Goal: Transaction & Acquisition: Purchase product/service

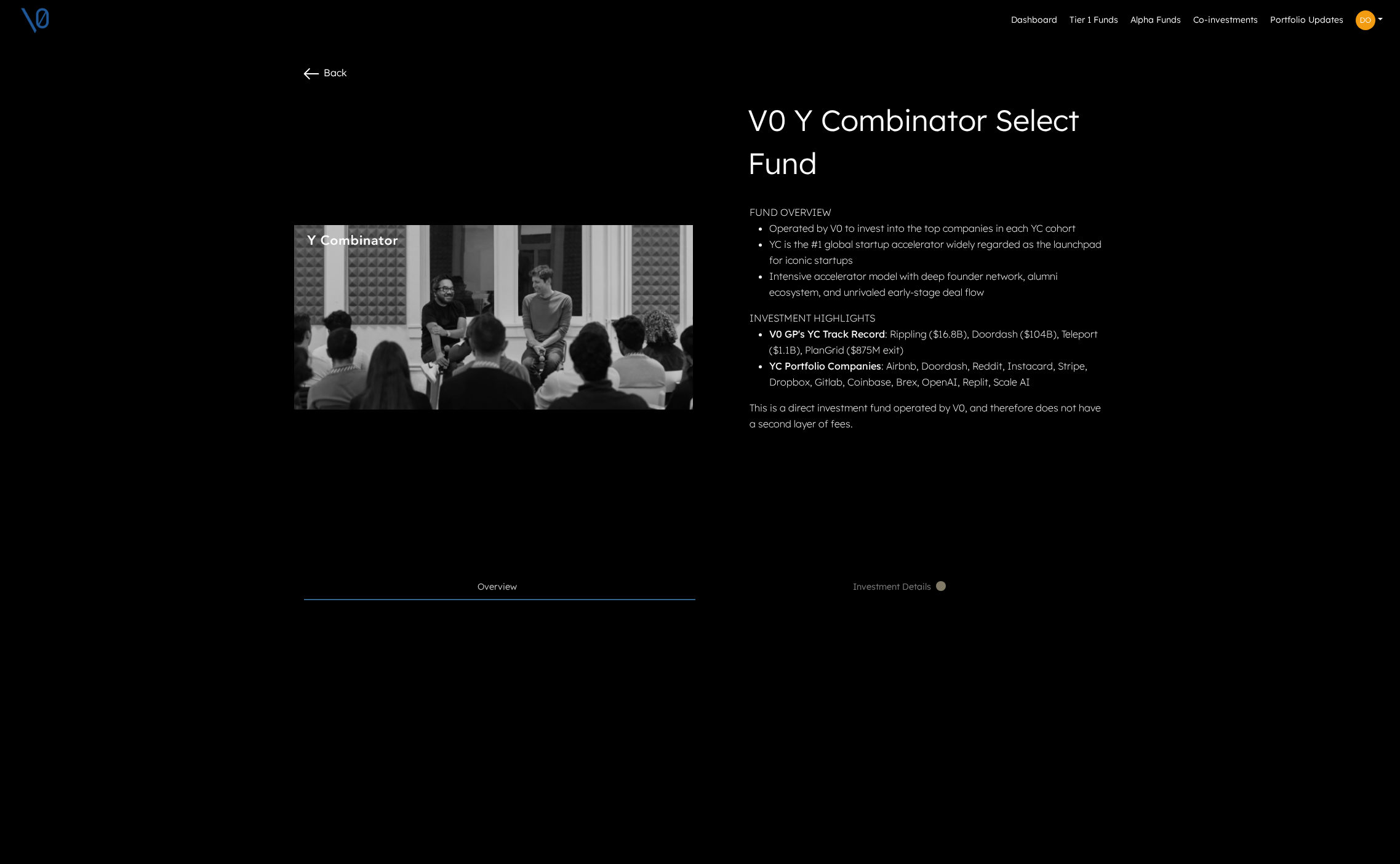
scroll to position [596, 0]
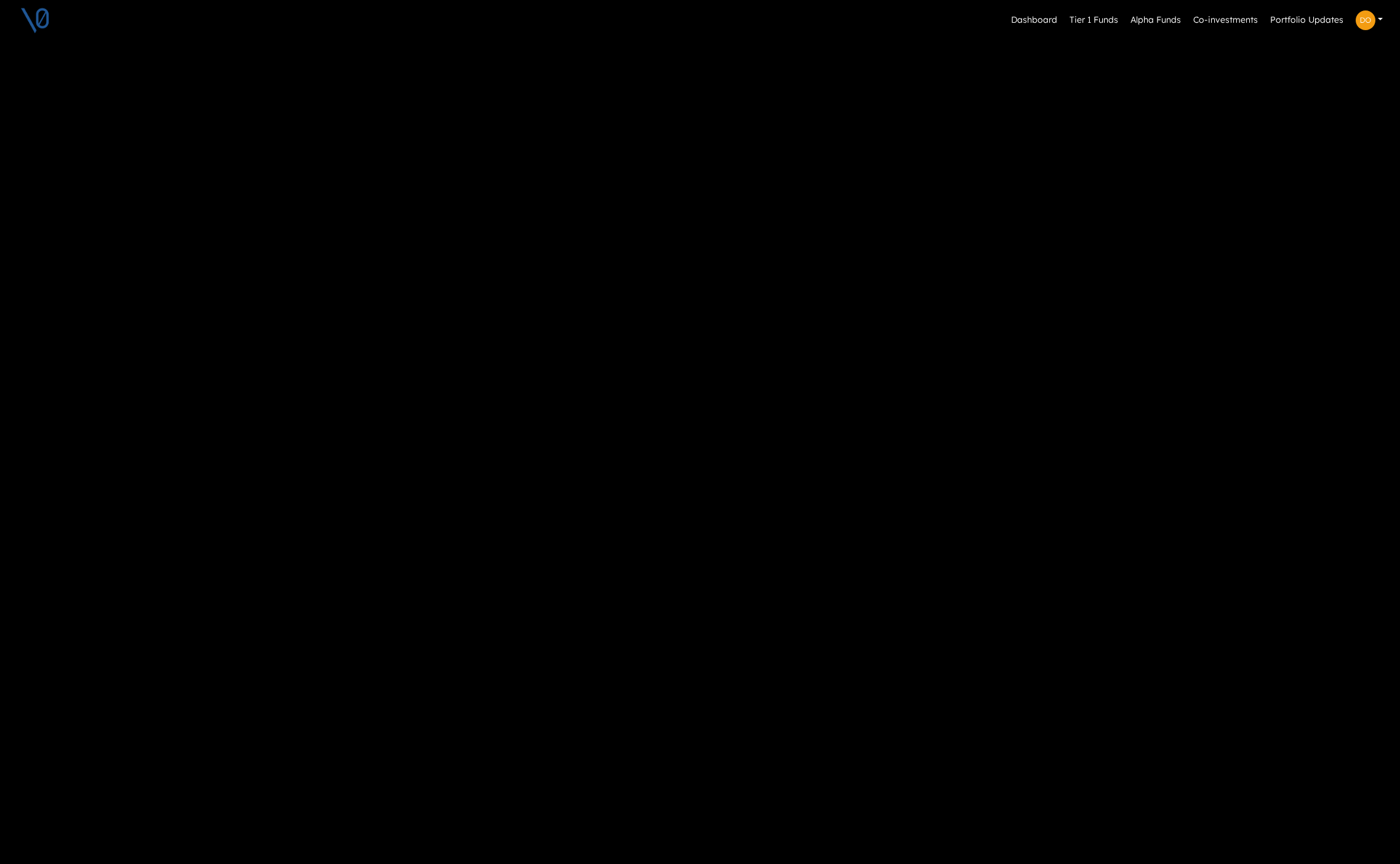
click at [41, 18] on img at bounding box center [35, 20] width 30 height 30
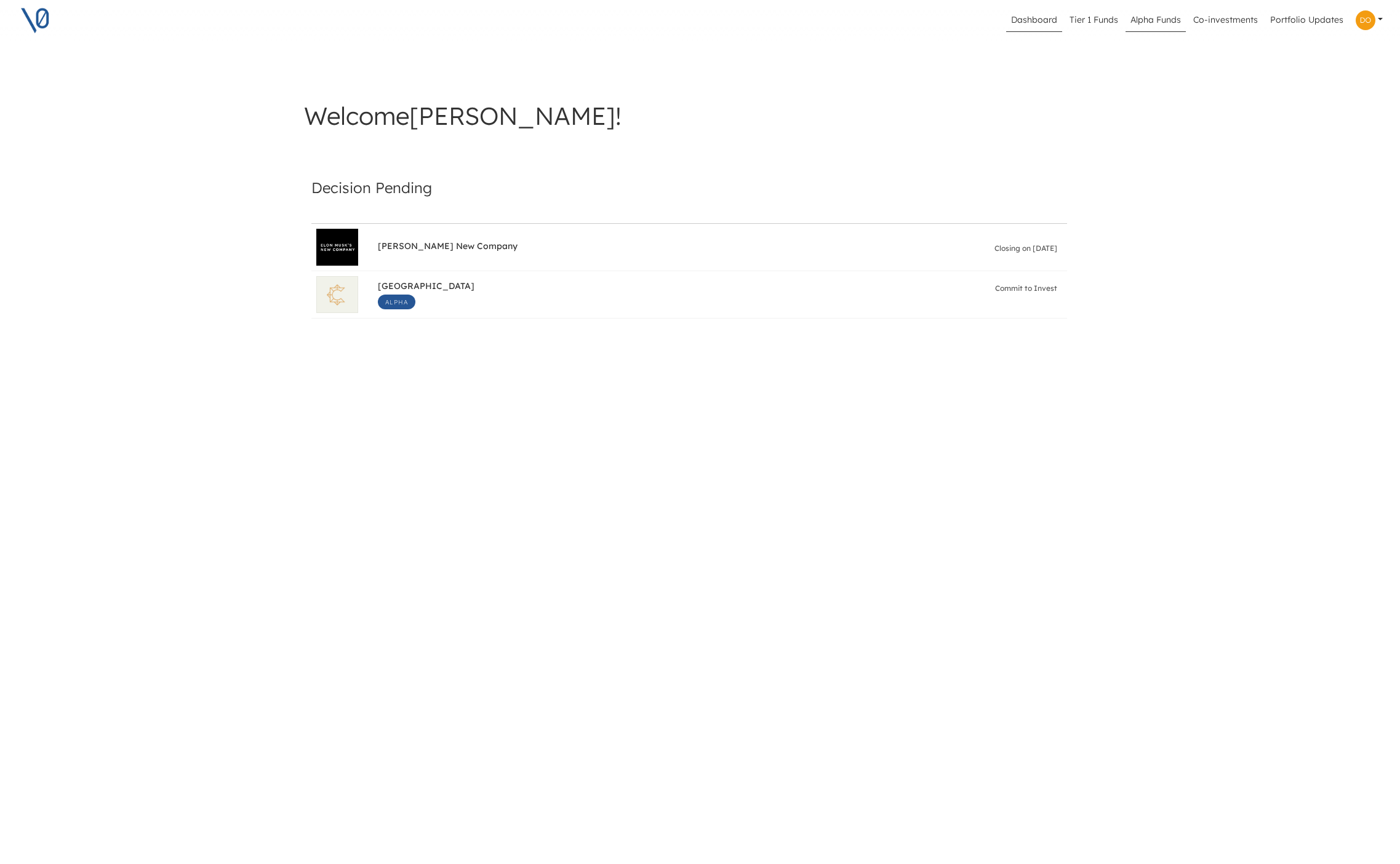
click at [1161, 22] on link "Alpha Funds" at bounding box center [1156, 20] width 60 height 23
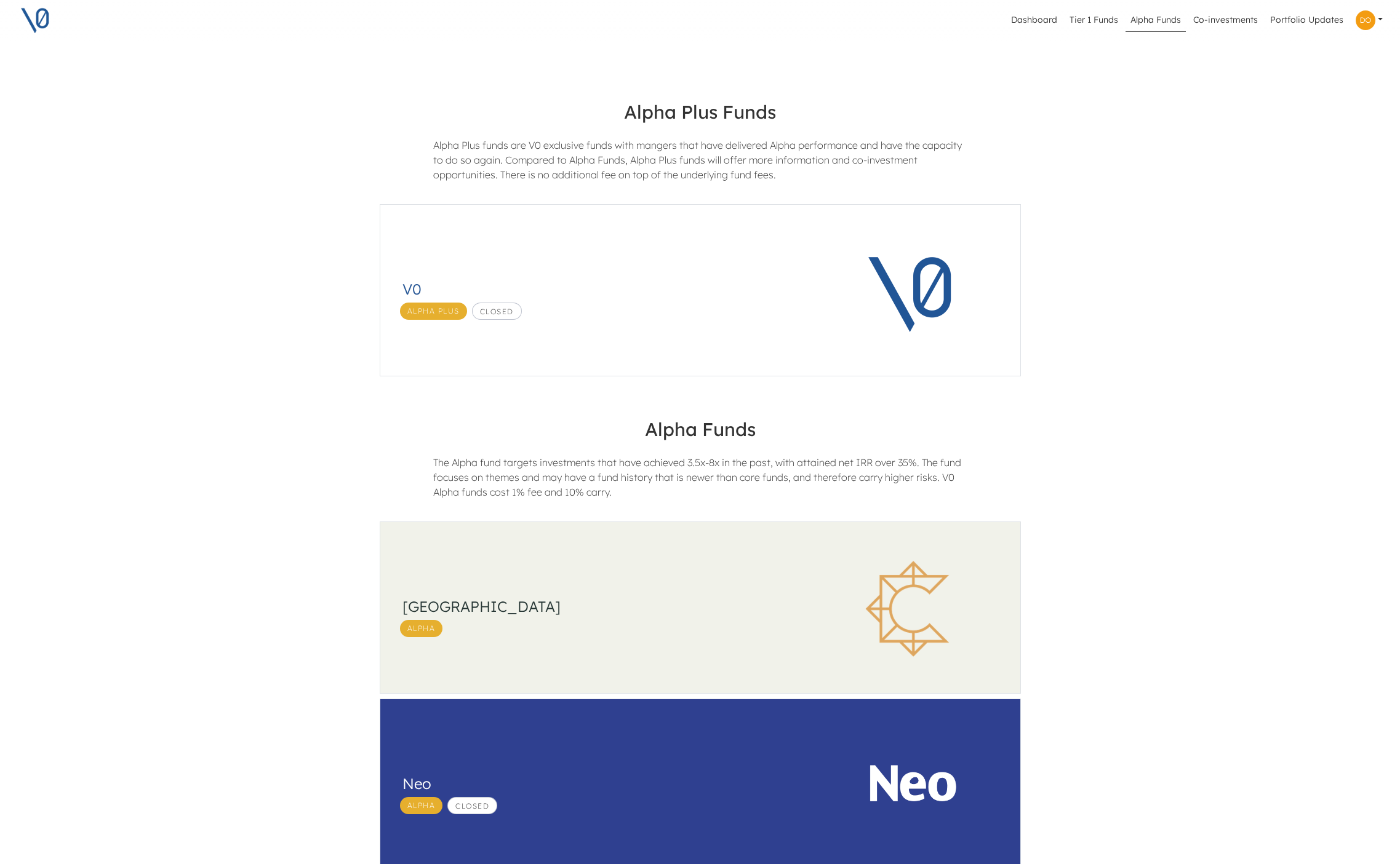
click at [694, 599] on h3 "[GEOGRAPHIC_DATA]" at bounding box center [599, 606] width 395 height 18
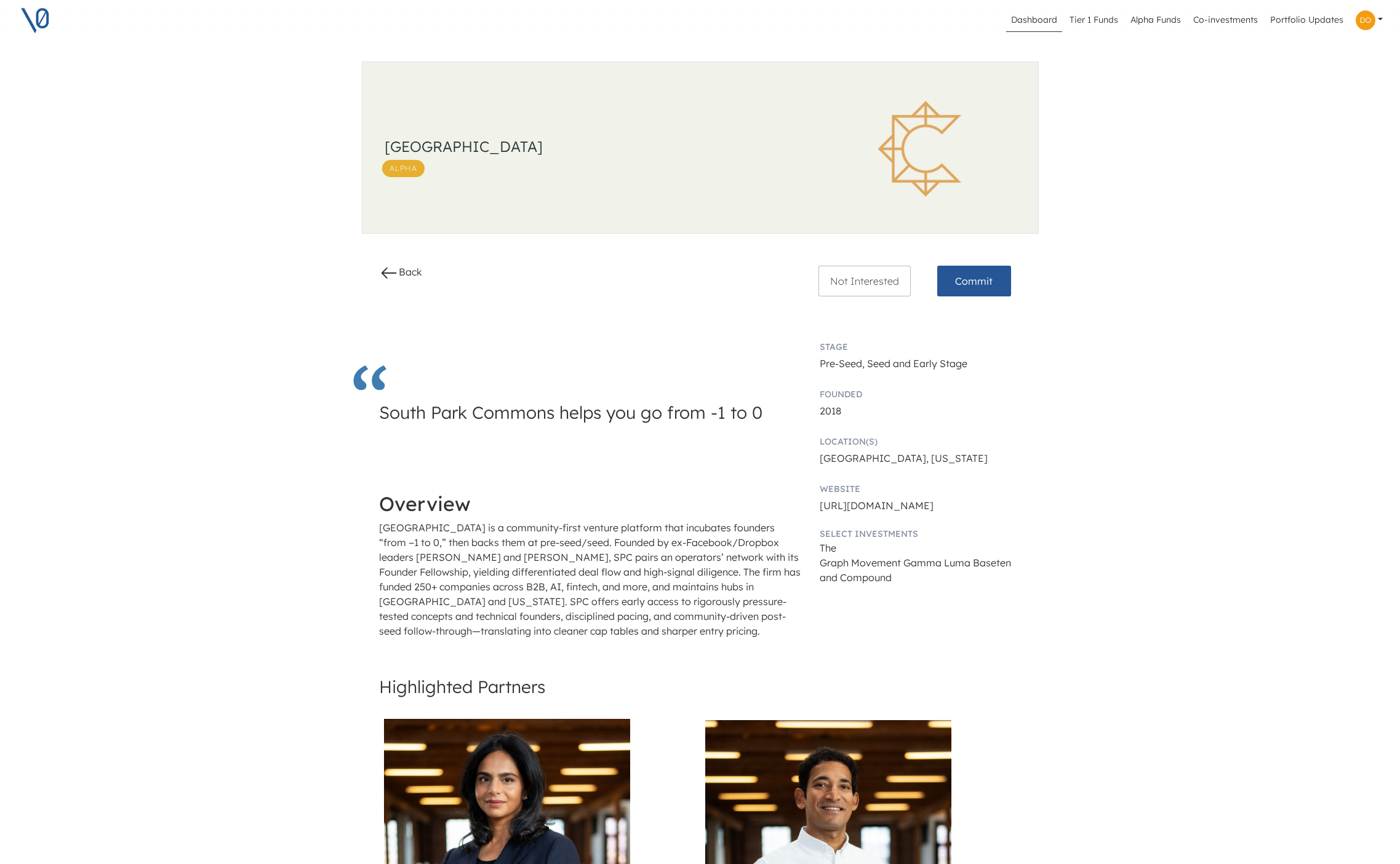
click at [1029, 22] on link "Dashboard" at bounding box center [1034, 20] width 56 height 23
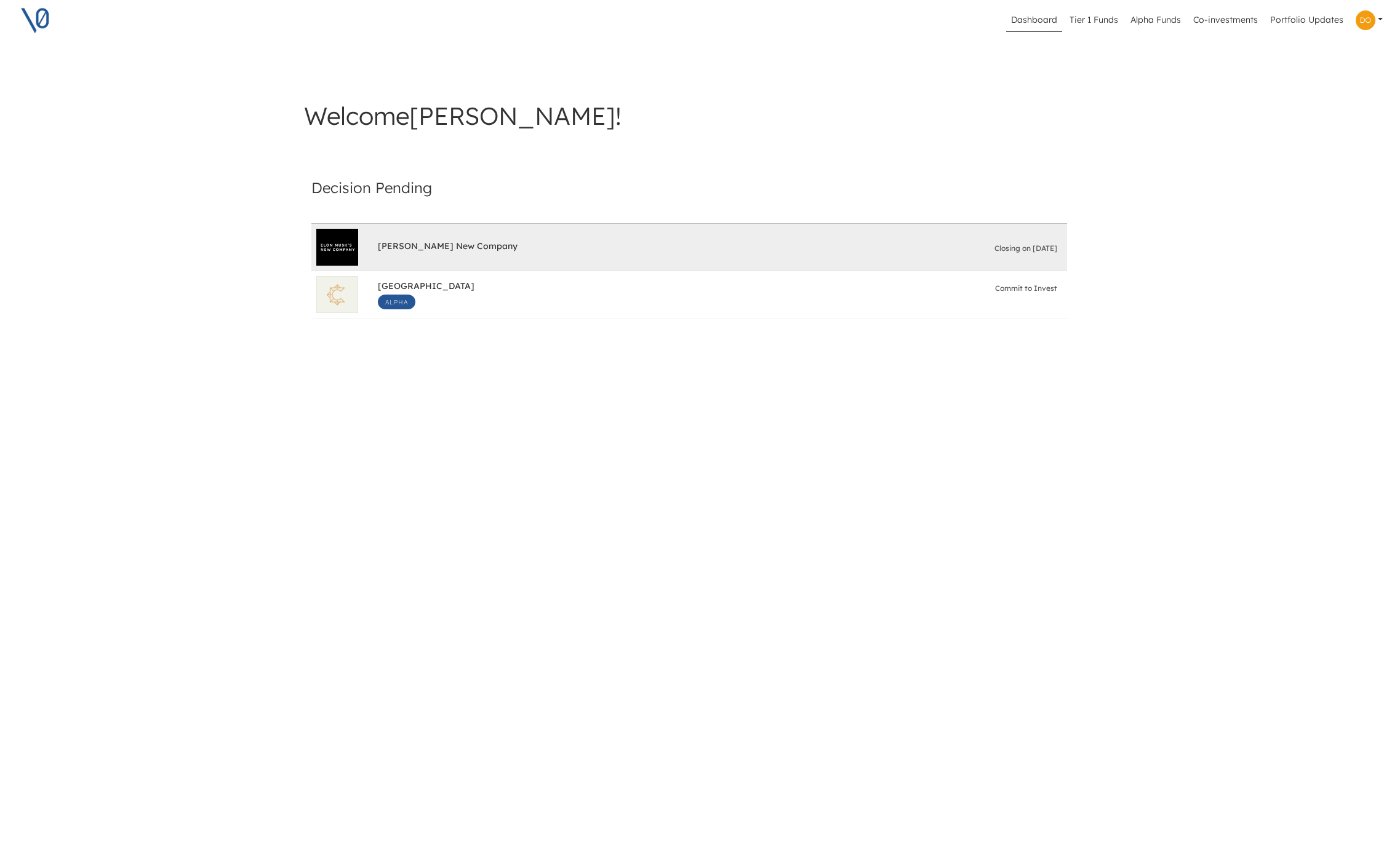
click at [357, 253] on div at bounding box center [337, 247] width 42 height 37
click at [417, 246] on span "[PERSON_NAME] New Company" at bounding box center [447, 248] width 140 height 14
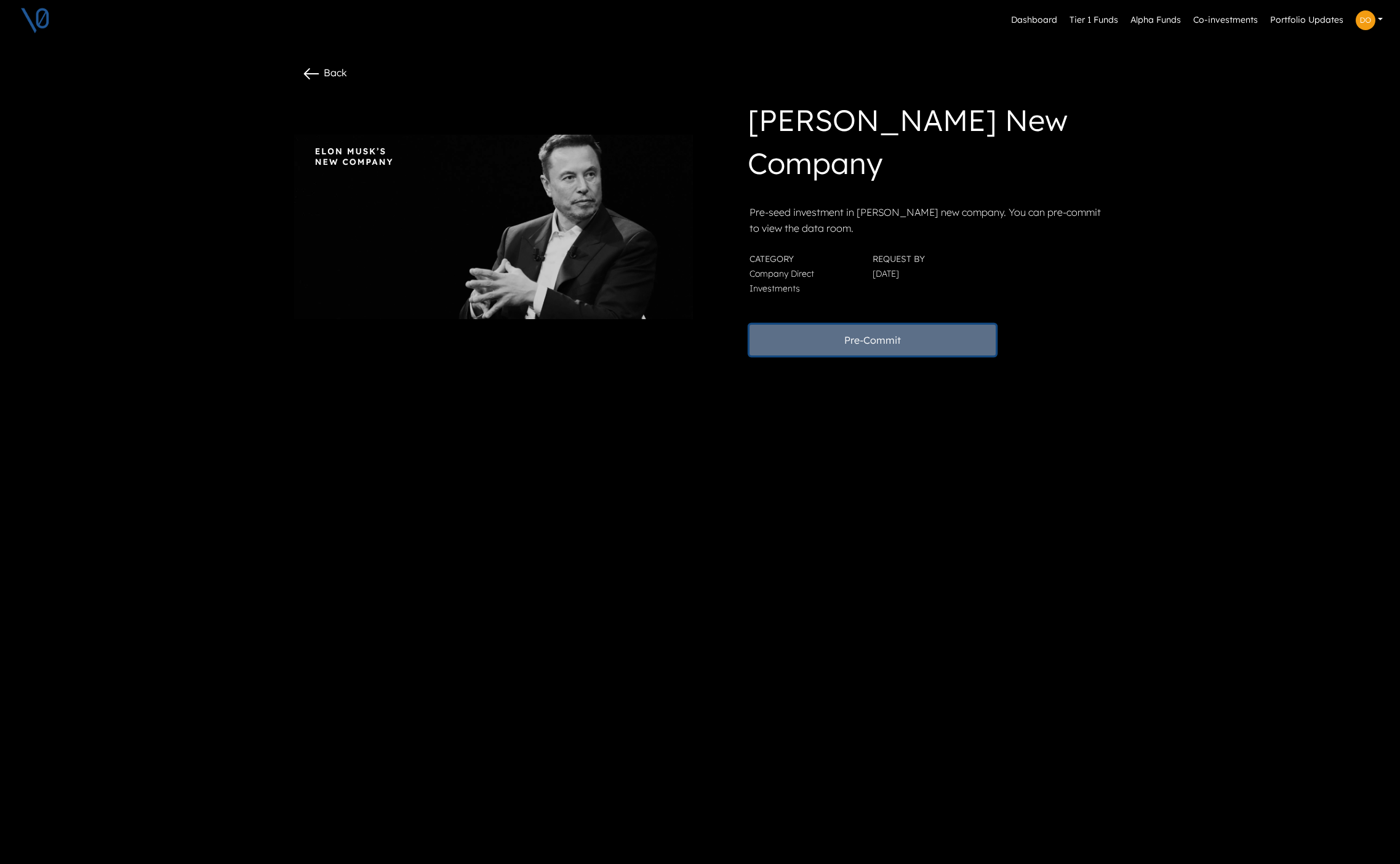
click at [795, 349] on button "Pre-Commit" at bounding box center [872, 340] width 246 height 30
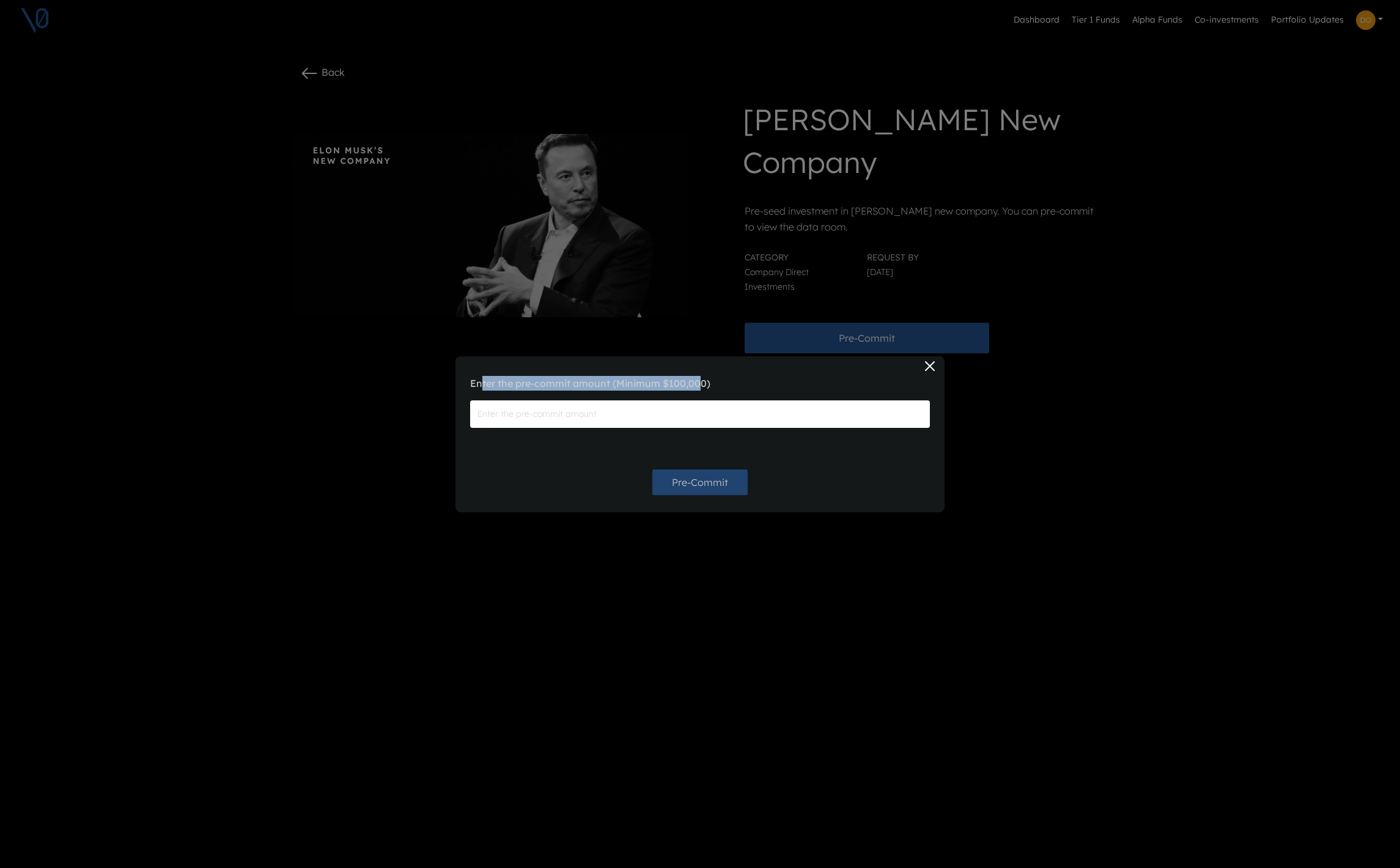
drag, startPoint x: 557, startPoint y: 382, endPoint x: 705, endPoint y: 383, distance: 148.0
click at [703, 383] on label "Enter the pre-commit amount (Minimum $100,000 )" at bounding box center [700, 383] width 460 height 15
drag, startPoint x: 719, startPoint y: 383, endPoint x: 767, endPoint y: 387, distance: 48.2
click at [724, 384] on label "Enter the pre-commit amount (Minimum $100,000 )" at bounding box center [700, 383] width 460 height 15
click at [930, 367] on button "Close" at bounding box center [930, 366] width 20 height 20
